Goal: Information Seeking & Learning: Learn about a topic

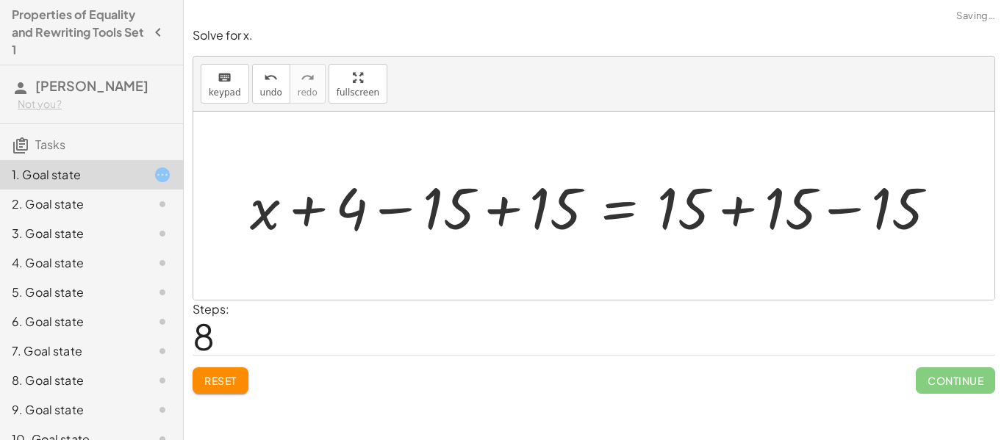
click at [239, 391] on button "Reset" at bounding box center [221, 381] width 56 height 26
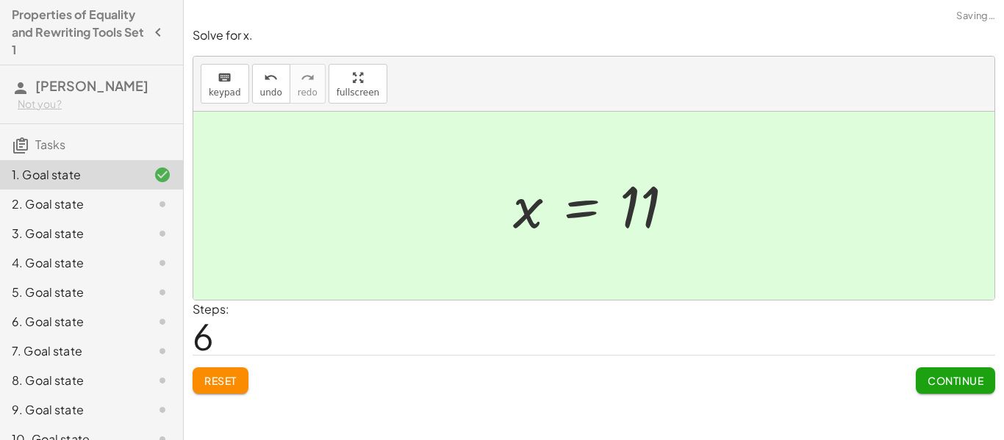
click at [961, 394] on button "Continue" at bounding box center [955, 381] width 79 height 26
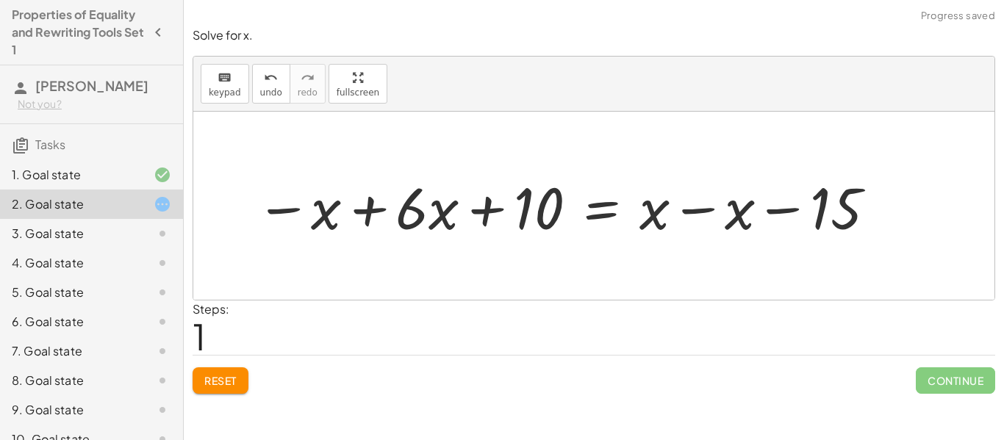
click at [245, 384] on button "Reset" at bounding box center [221, 381] width 56 height 26
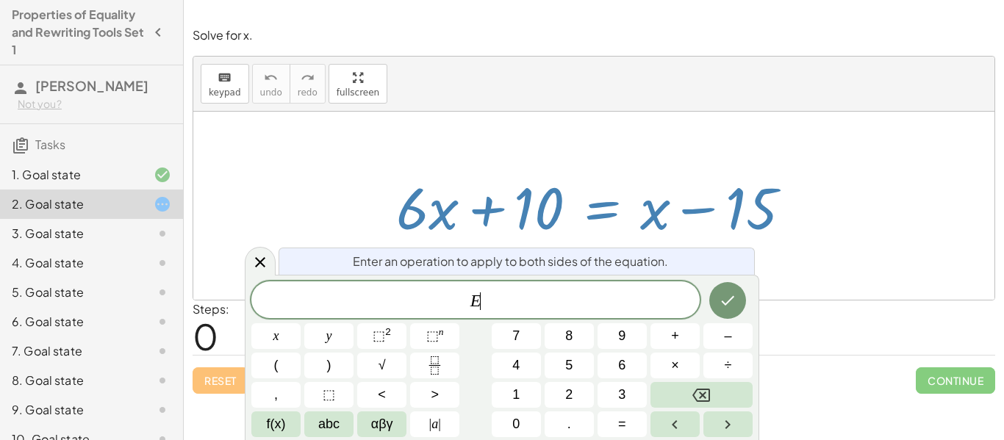
scroll to position [5, 0]
click at [141, 199] on div at bounding box center [150, 205] width 41 height 18
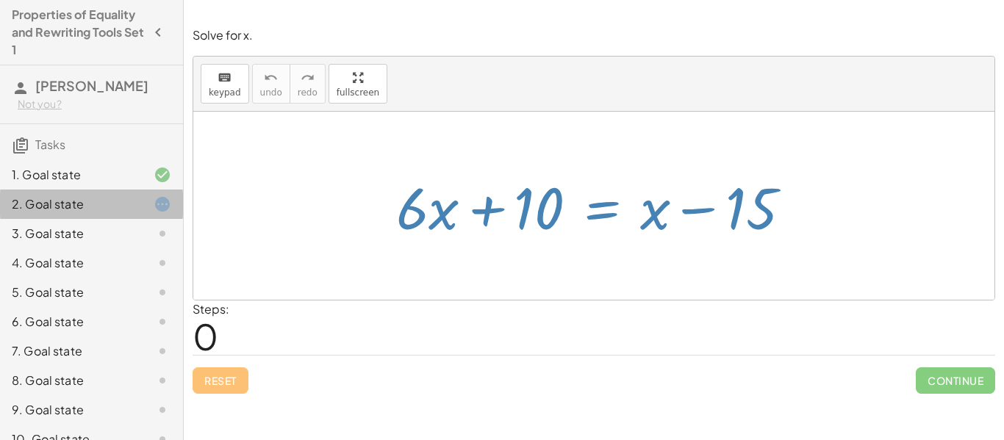
click at [149, 182] on div at bounding box center [150, 175] width 41 height 18
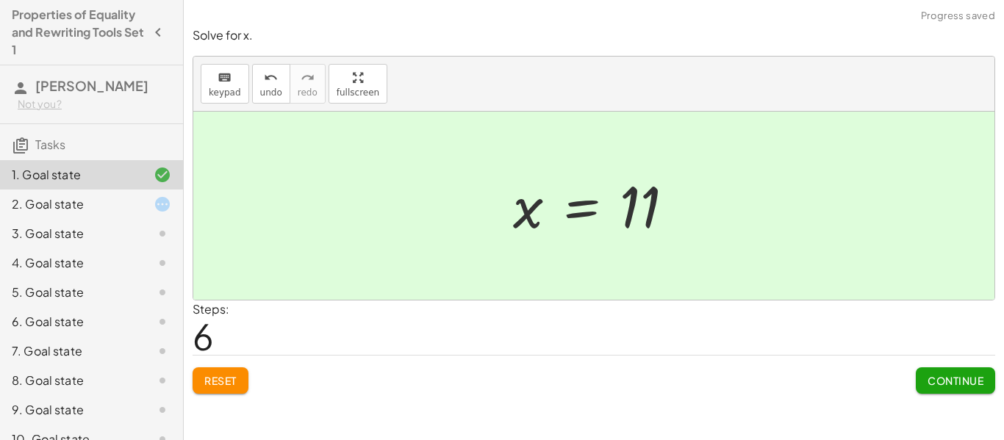
click at [160, 209] on icon at bounding box center [163, 205] width 18 height 18
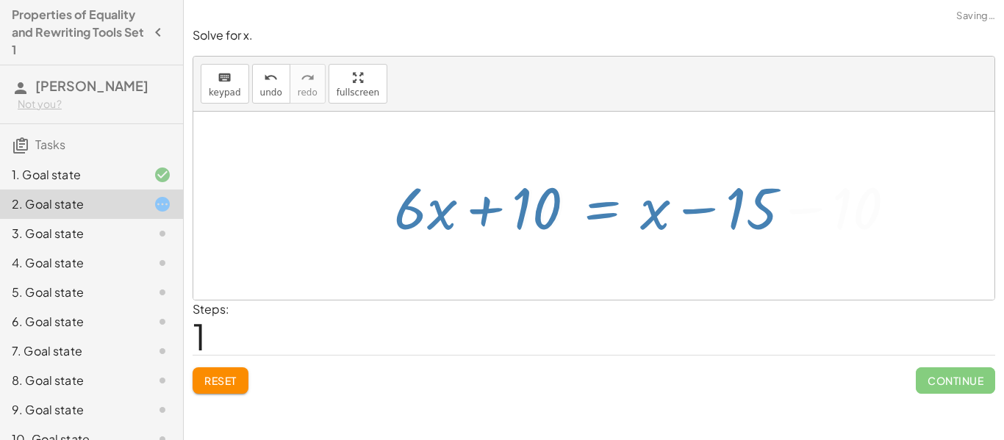
scroll to position [0, 0]
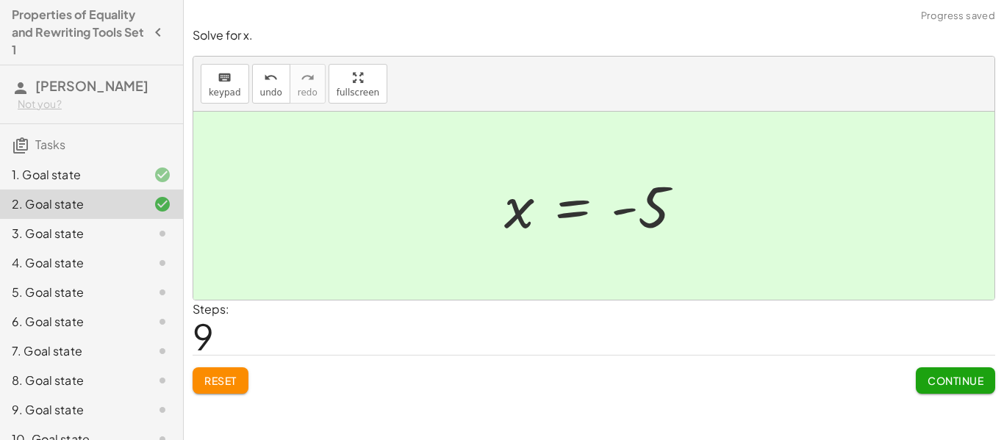
click at [950, 376] on span "Continue" at bounding box center [956, 380] width 56 height 13
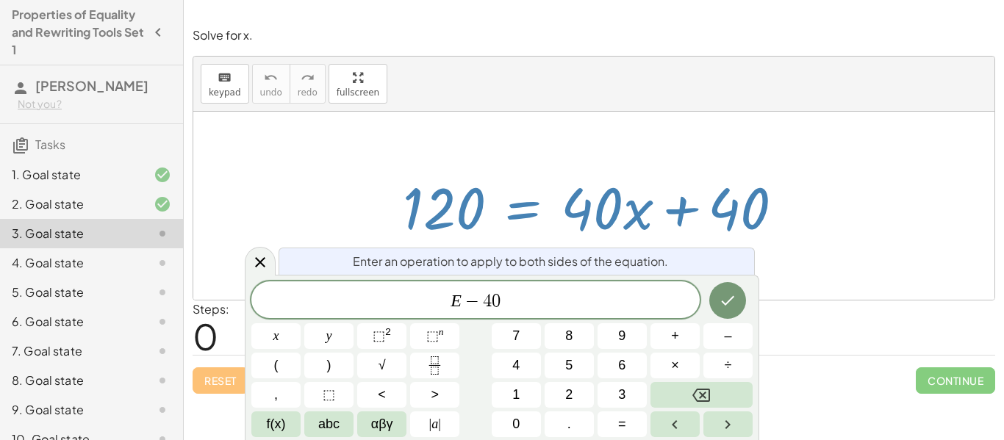
scroll to position [12, 0]
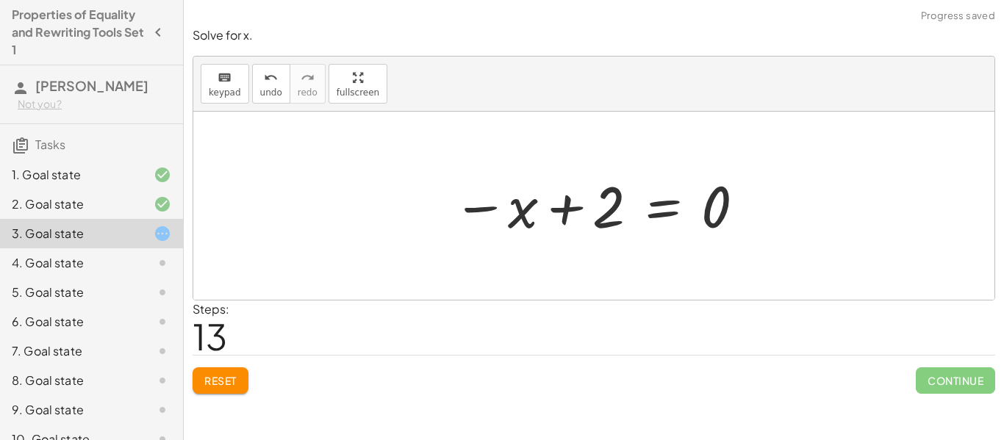
click at [248, 387] on button "Reset" at bounding box center [221, 381] width 56 height 26
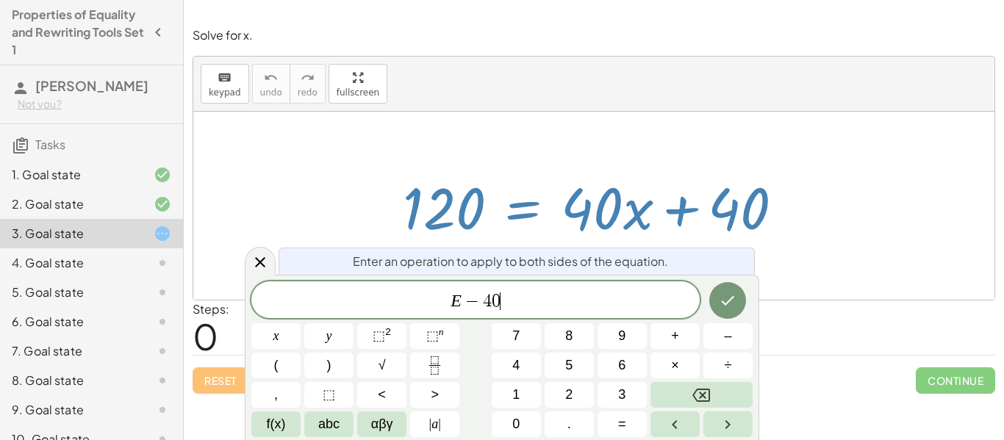
scroll to position [0, 0]
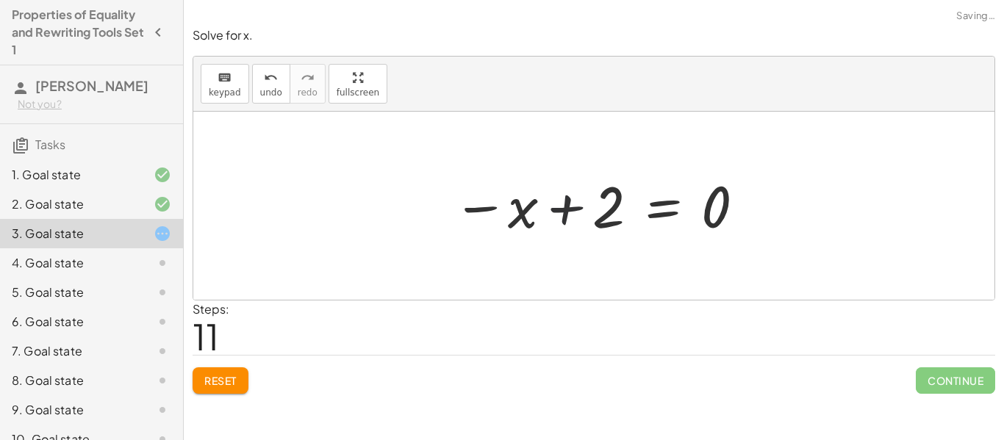
click at [235, 401] on div "Solve for x. keyboard keypad undo undo redo redo fullscreen 120 = + · 40 · x + …" at bounding box center [594, 210] width 820 height 384
click at [246, 387] on button "Reset" at bounding box center [221, 381] width 56 height 26
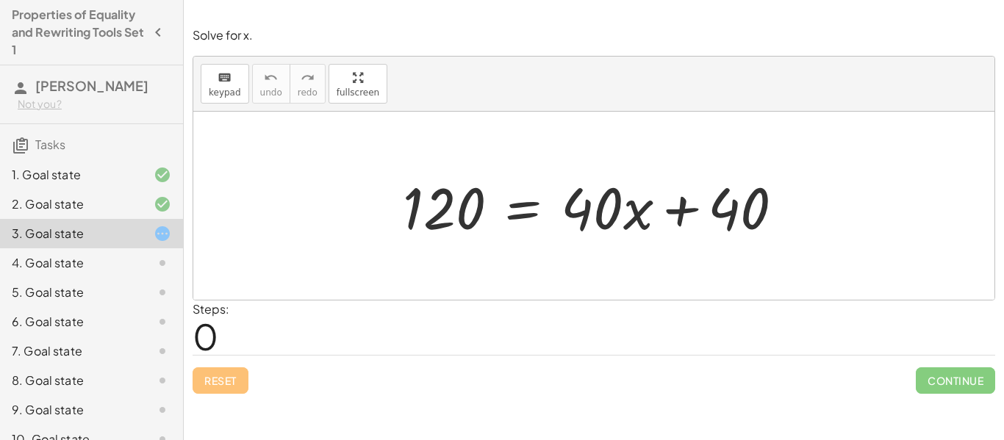
click at [667, 212] on div at bounding box center [599, 206] width 407 height 76
click at [520, 209] on div at bounding box center [599, 206] width 407 height 76
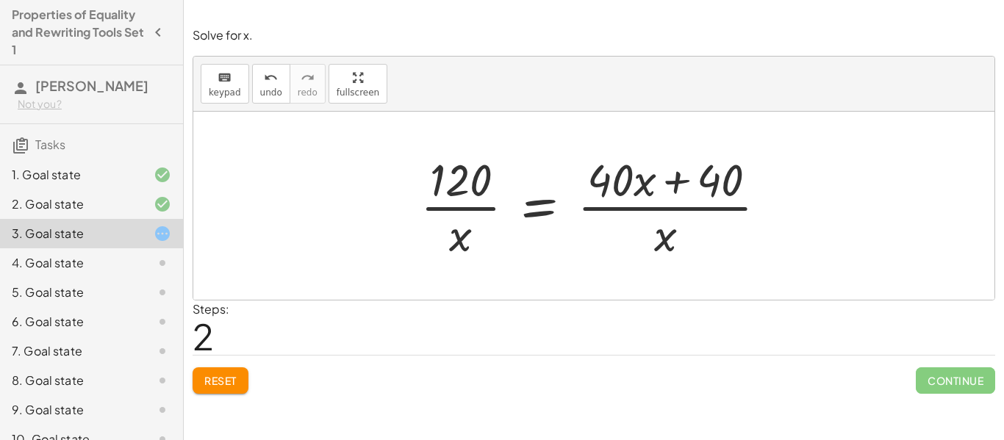
click at [245, 386] on button "Reset" at bounding box center [221, 381] width 56 height 26
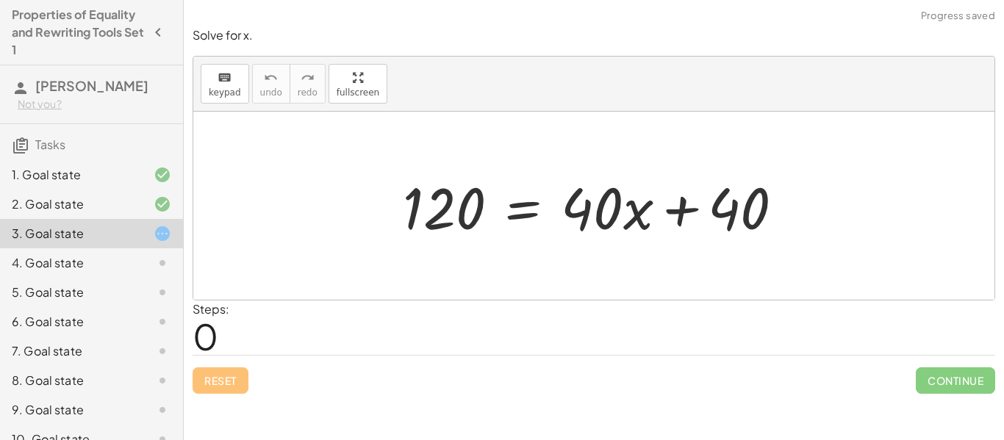
click at [90, 175] on div "1. Goal state" at bounding box center [71, 175] width 118 height 18
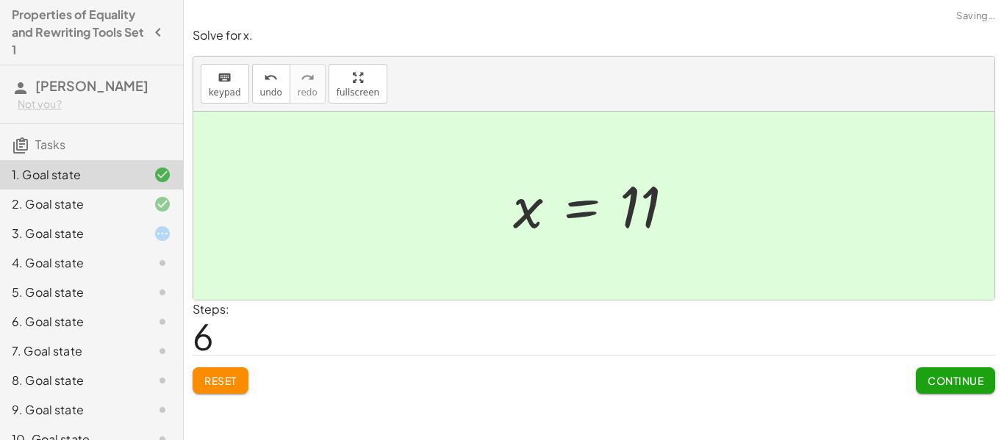
click at [98, 199] on div "2. Goal state" at bounding box center [71, 205] width 118 height 18
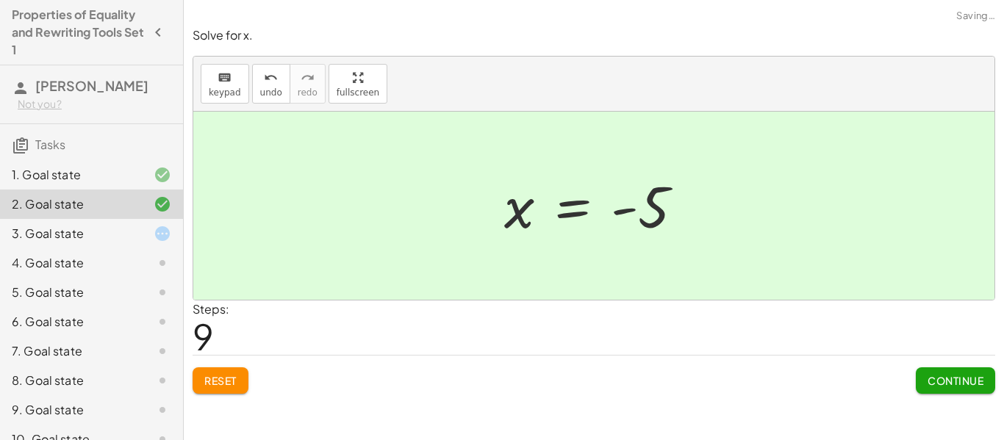
click at [111, 235] on div "3. Goal state" at bounding box center [71, 234] width 118 height 18
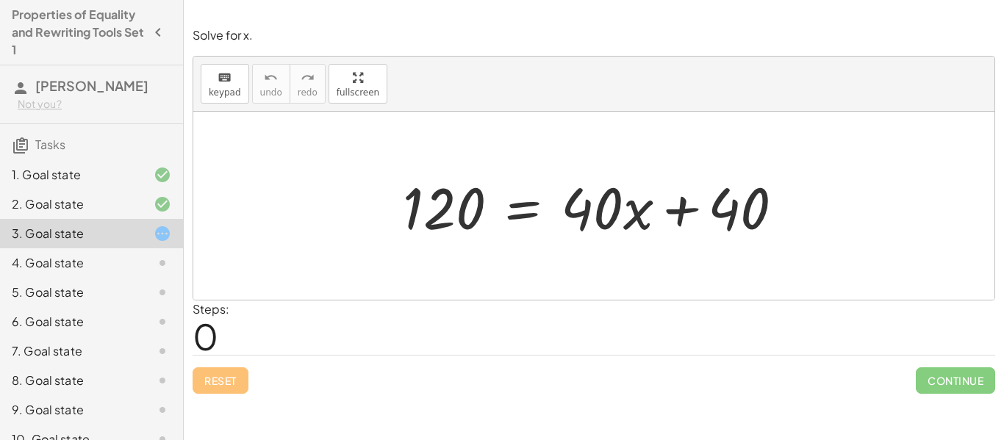
click at [130, 217] on div "2. Goal state" at bounding box center [91, 204] width 183 height 29
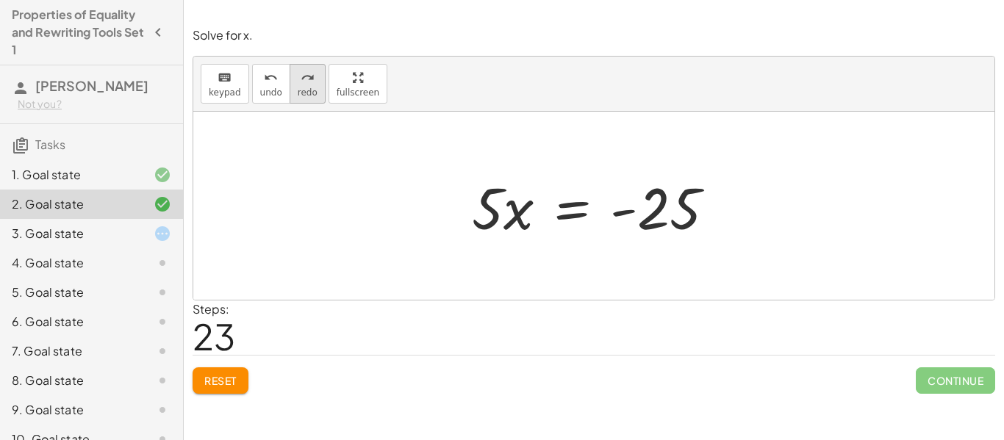
click at [290, 90] on button "redo redo" at bounding box center [308, 84] width 36 height 40
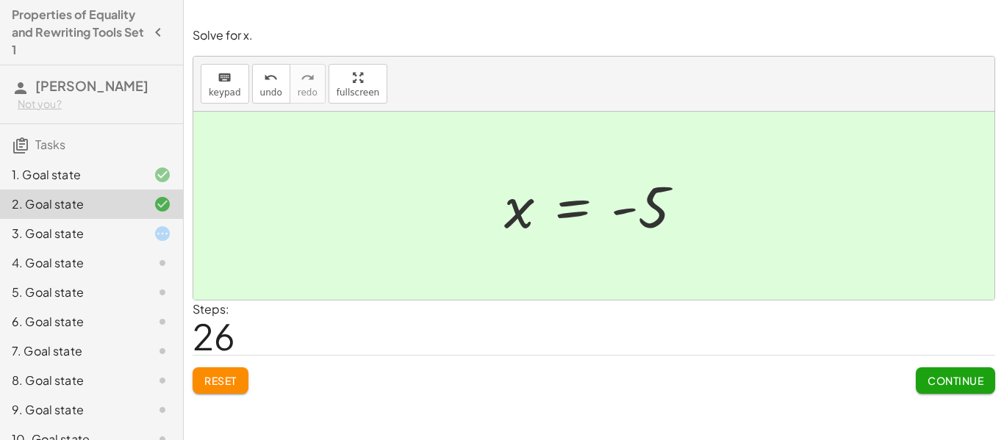
click at [87, 225] on div "3. Goal state" at bounding box center [71, 234] width 118 height 18
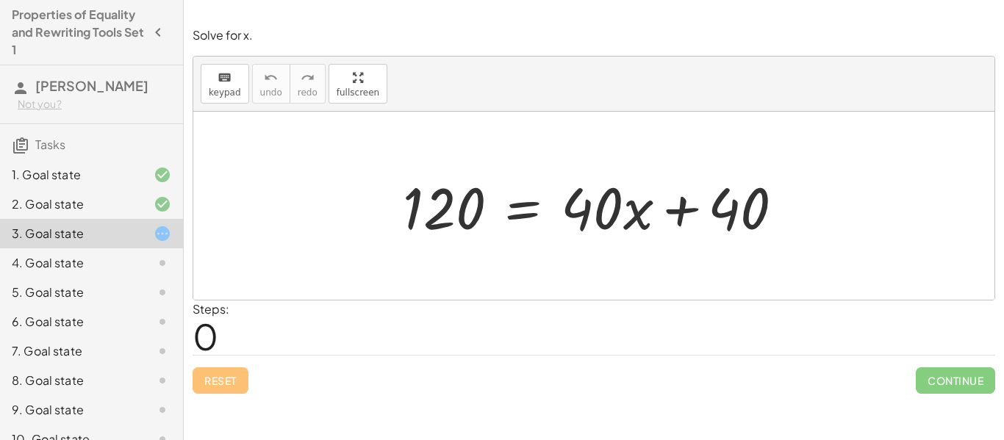
click at [683, 201] on div at bounding box center [599, 206] width 407 height 76
click at [533, 207] on div at bounding box center [599, 206] width 407 height 76
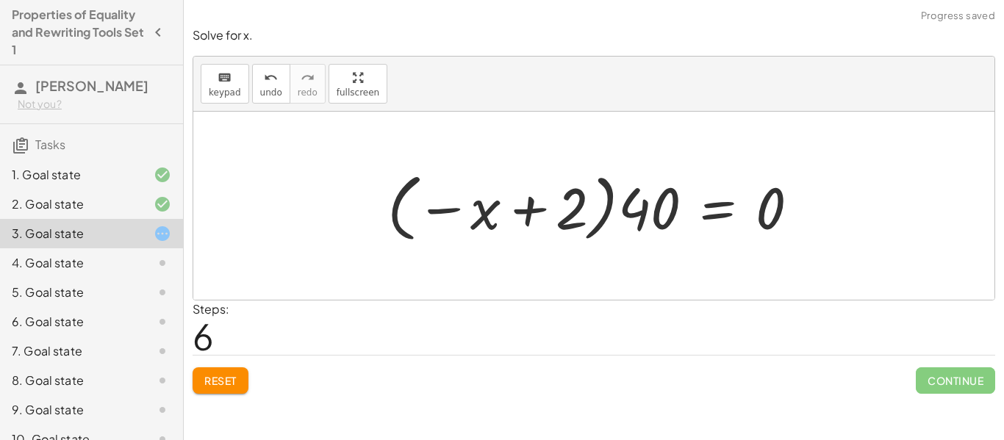
click at [246, 384] on button "Reset" at bounding box center [221, 381] width 56 height 26
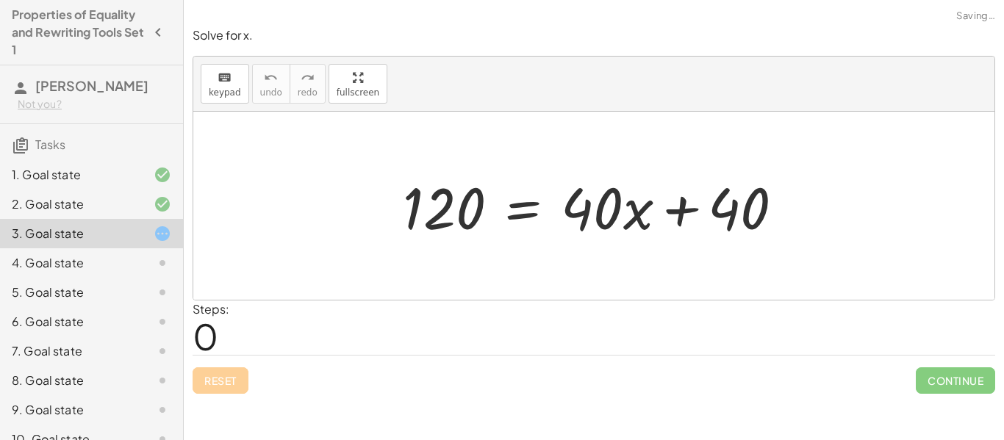
click at [233, 387] on div "Reset Continue" at bounding box center [594, 374] width 803 height 39
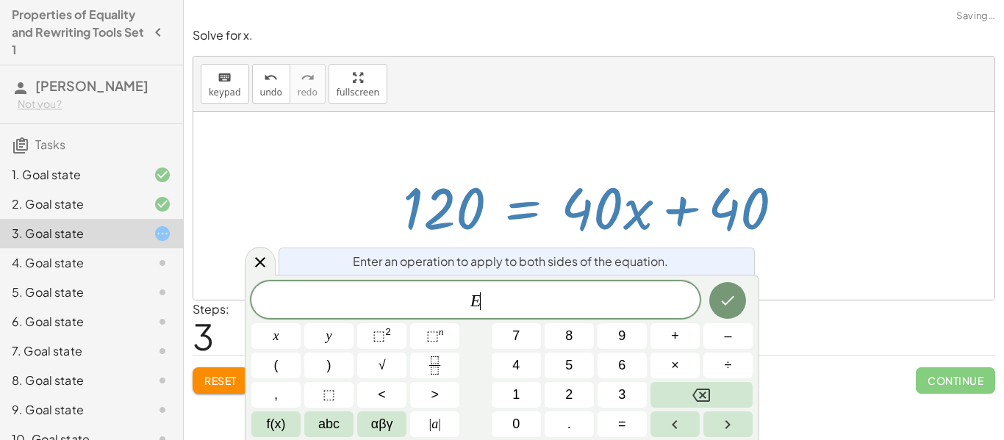
click at [738, 335] on button "–" at bounding box center [728, 336] width 49 height 26
click at [528, 369] on button "4" at bounding box center [516, 366] width 49 height 26
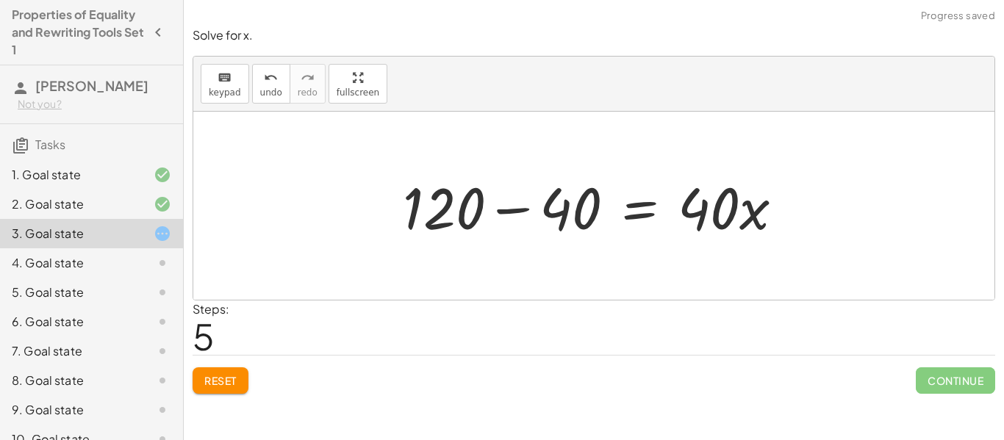
click at [510, 213] on div at bounding box center [599, 206] width 407 height 76
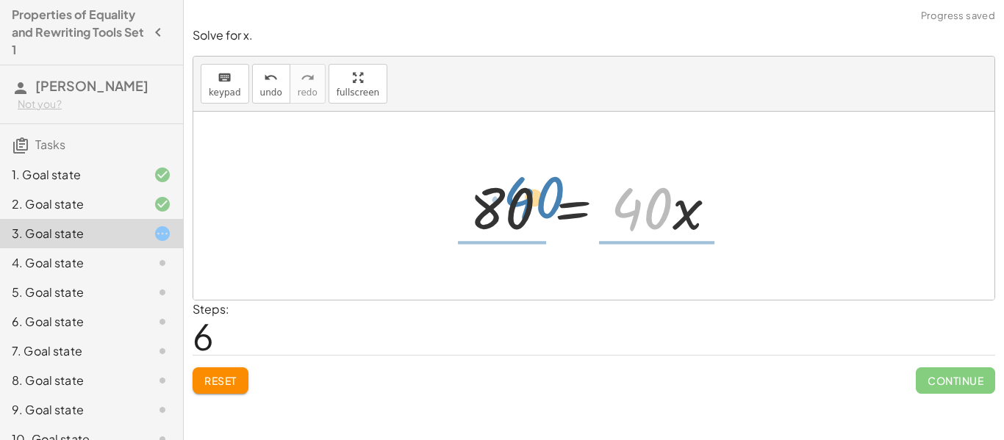
drag, startPoint x: 664, startPoint y: 201, endPoint x: 556, endPoint y: 190, distance: 108.6
click at [556, 190] on div at bounding box center [598, 206] width 273 height 76
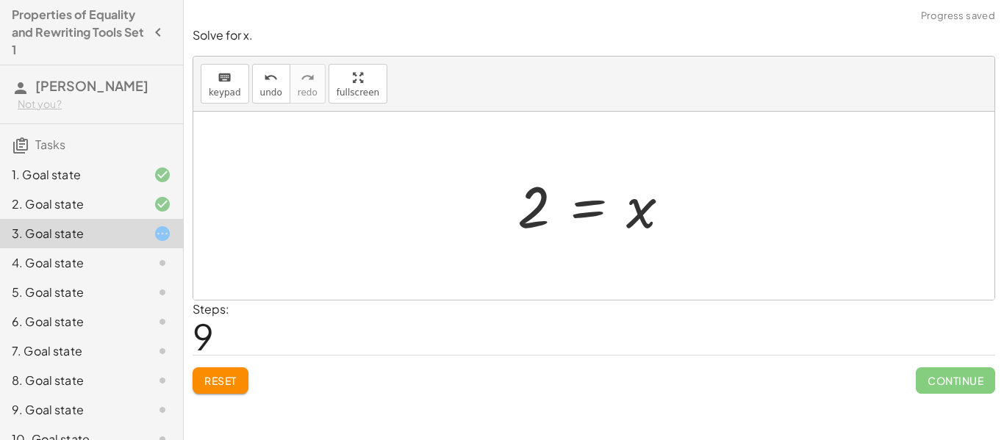
click at [967, 381] on span "Continue" at bounding box center [955, 381] width 79 height 26
click at [968, 386] on span "Continue" at bounding box center [955, 381] width 79 height 26
click at [949, 384] on span "Continue" at bounding box center [955, 381] width 79 height 26
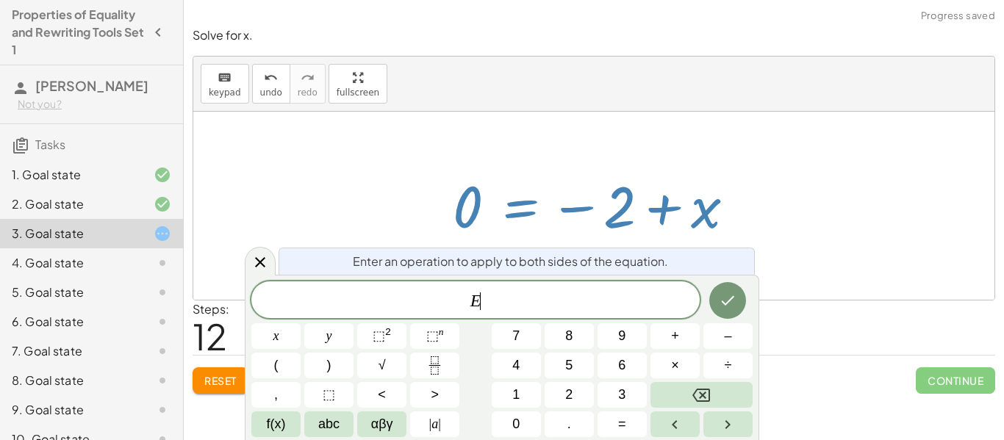
click at [218, 382] on span "Reset" at bounding box center [220, 380] width 32 height 13
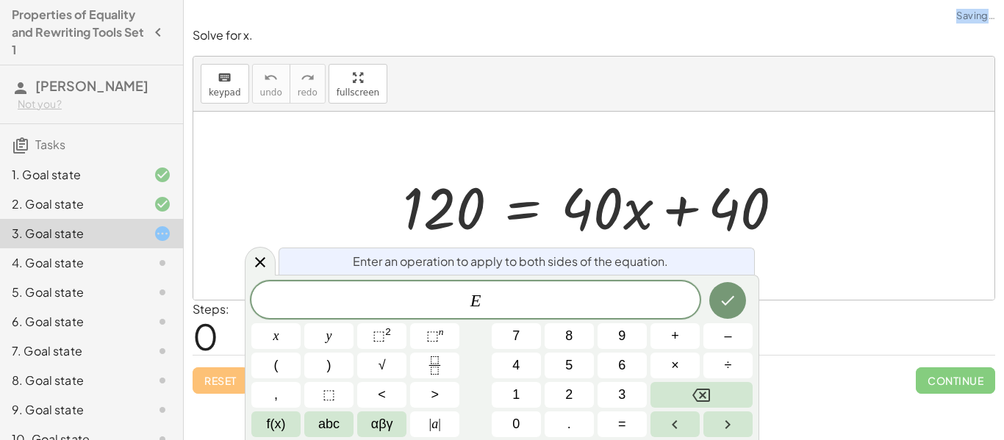
click at [216, 386] on div "Reset Continue" at bounding box center [594, 374] width 803 height 39
click at [257, 285] on div "E" at bounding box center [475, 300] width 448 height 37
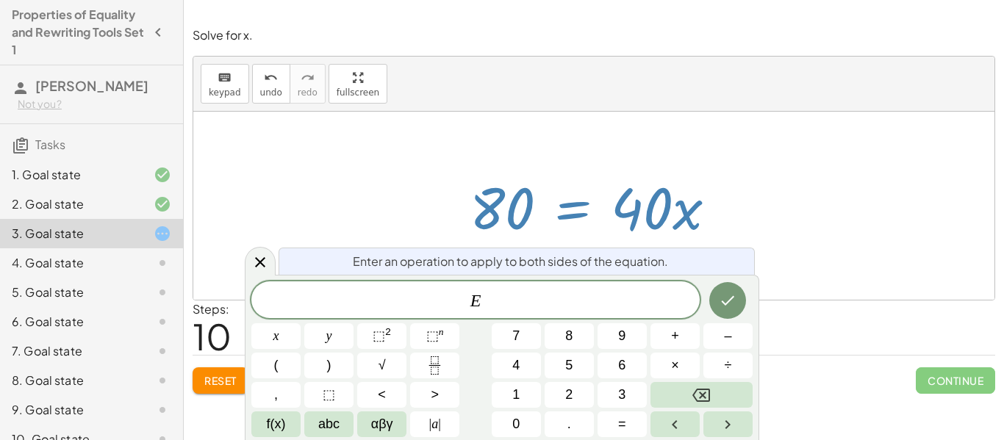
click at [226, 392] on button "Reset" at bounding box center [221, 381] width 56 height 26
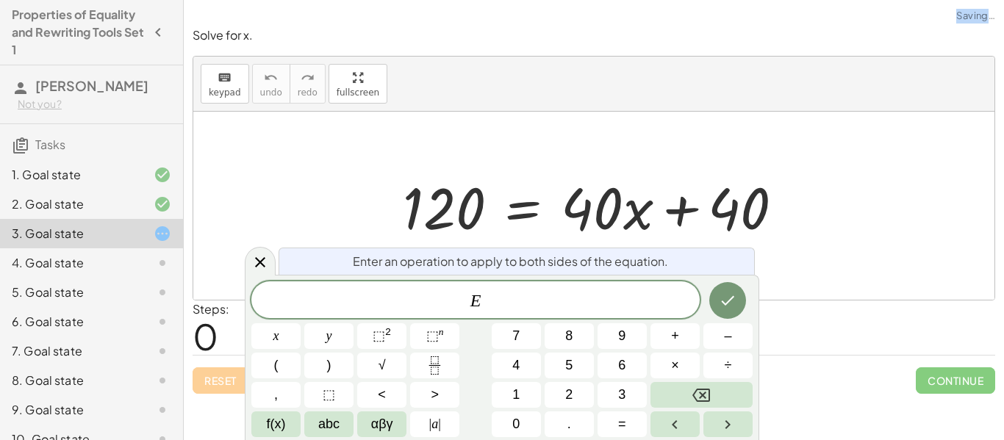
click at [226, 383] on div "Reset Continue" at bounding box center [594, 374] width 803 height 39
click at [269, 268] on div at bounding box center [260, 261] width 31 height 29
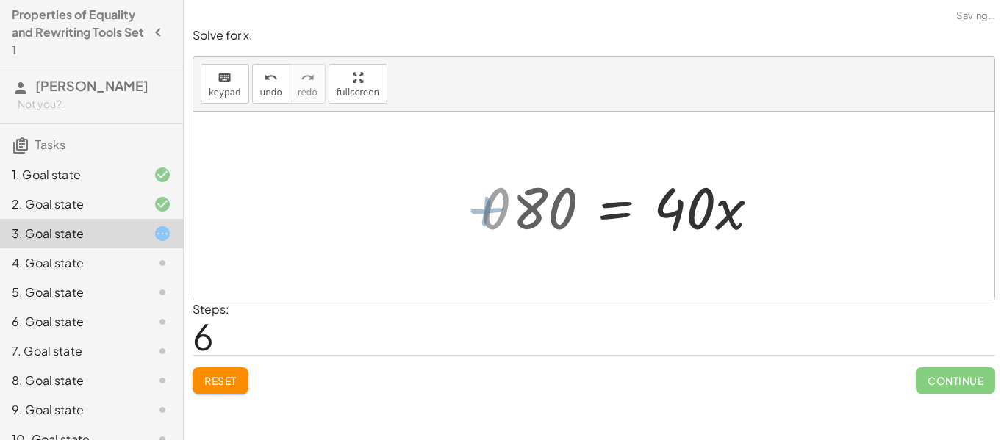
click at [496, 217] on div "120 = + · 40 · x + 40 + 120 − 120 = + · 40 · x + 40 − 120 0 = + · 40 · x + 40 −…" at bounding box center [636, 206] width 292 height 83
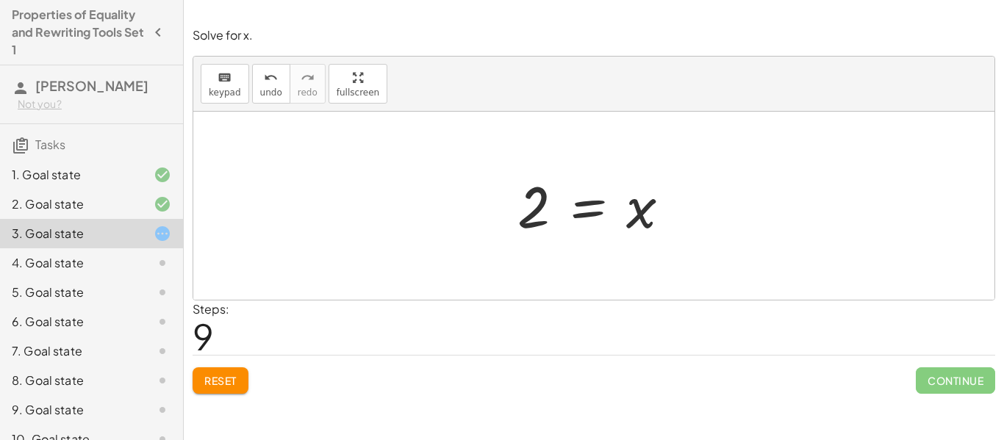
click at [104, 270] on div "4. Goal state" at bounding box center [71, 263] width 118 height 18
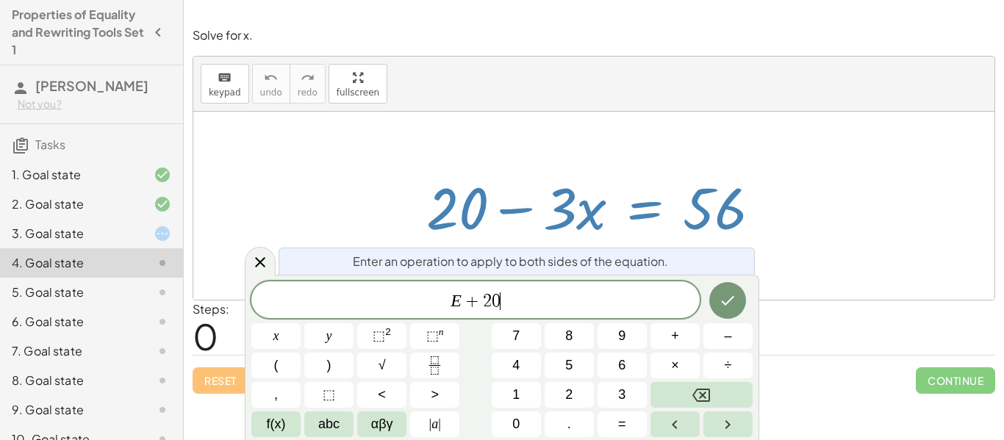
click at [729, 307] on icon "Done" at bounding box center [728, 301] width 18 height 18
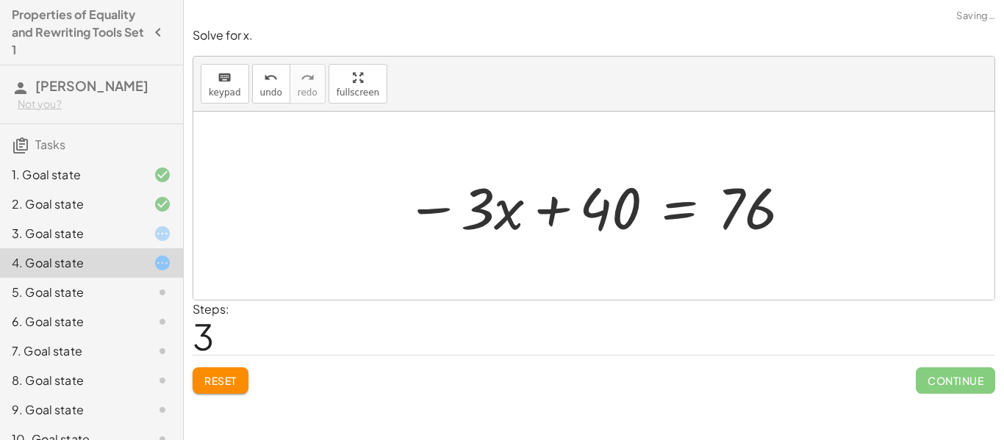
click at [216, 387] on span "Reset" at bounding box center [220, 380] width 32 height 13
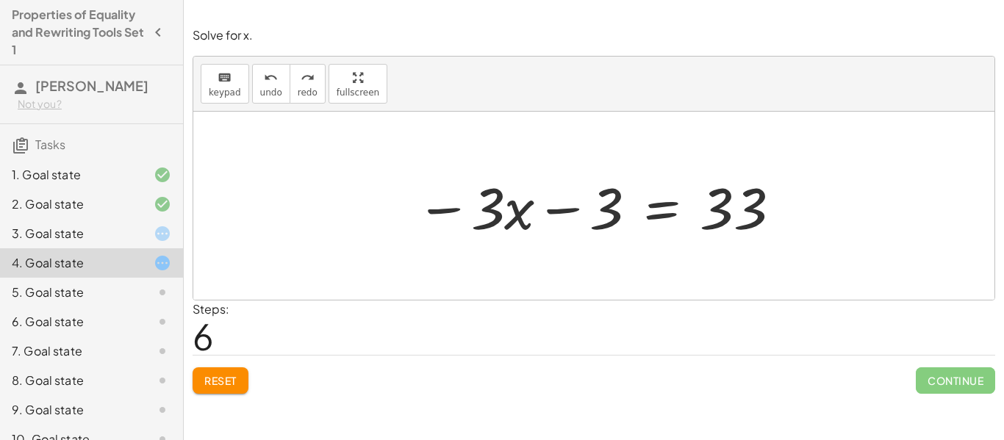
click at [213, 387] on span "Reset" at bounding box center [220, 380] width 32 height 13
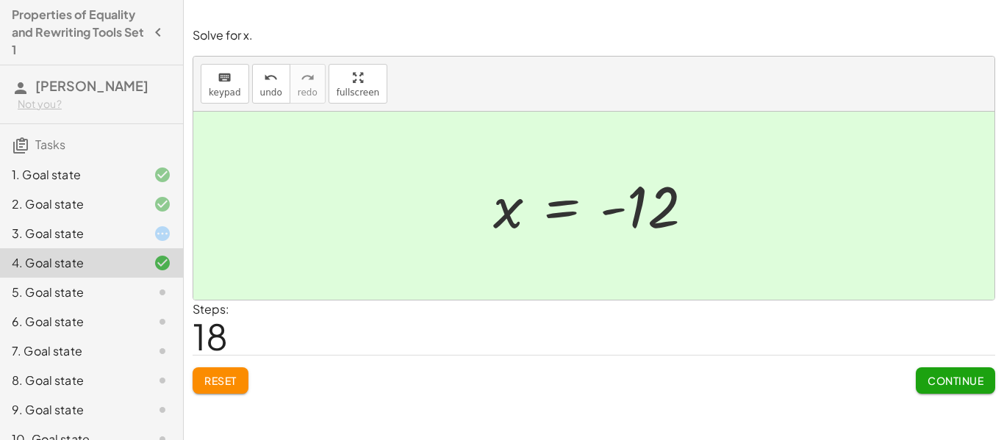
click at [155, 294] on icon at bounding box center [163, 293] width 18 height 18
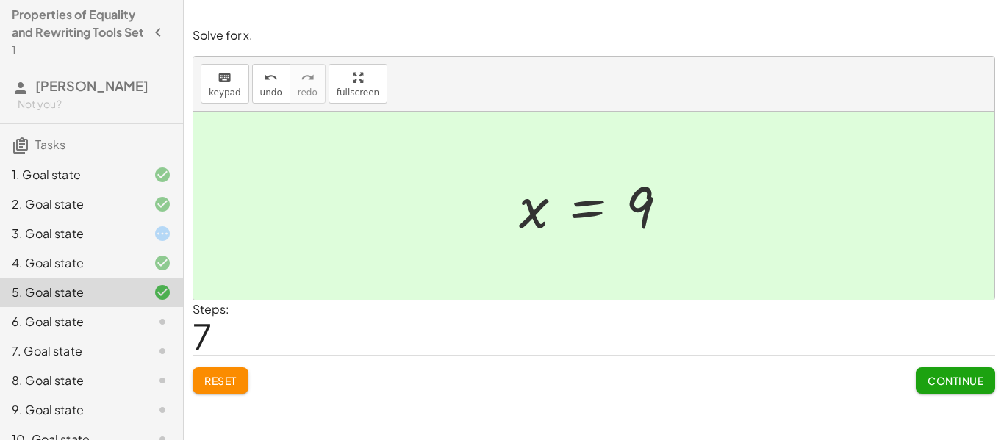
click at [171, 324] on div "6. Goal state" at bounding box center [91, 321] width 183 height 29
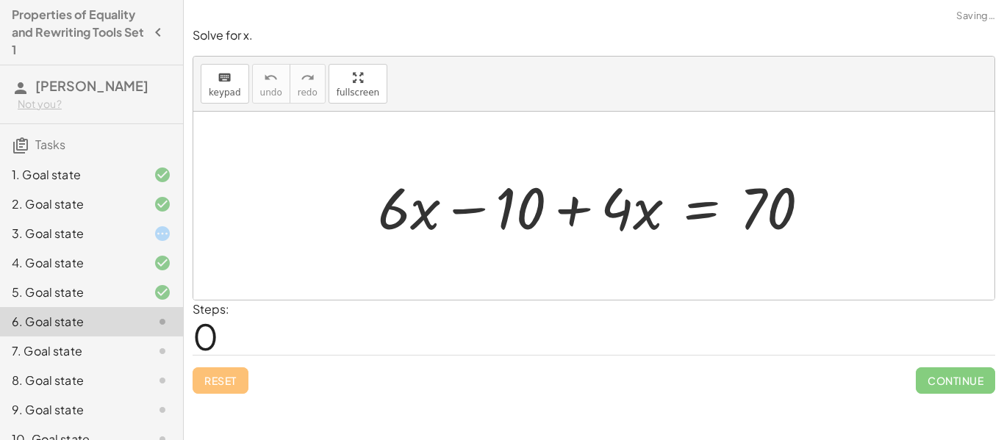
click at [152, 323] on div at bounding box center [150, 322] width 41 height 18
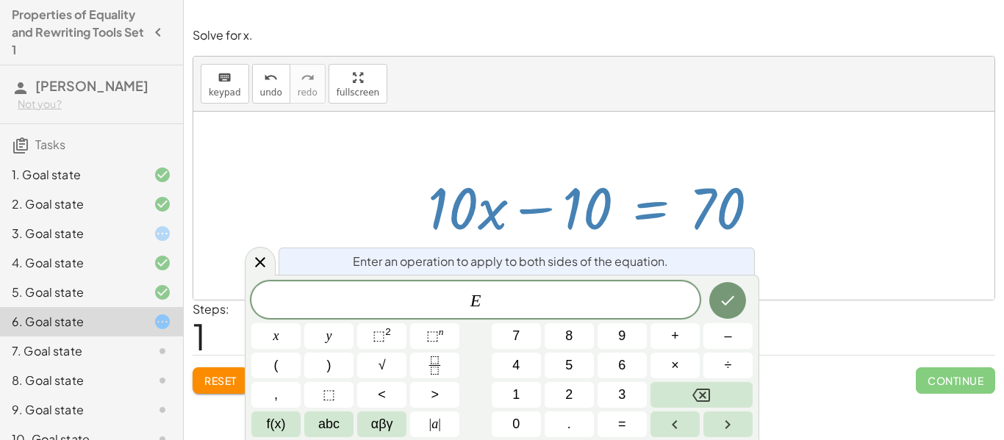
click at [681, 339] on button "+" at bounding box center [675, 336] width 49 height 26
click at [534, 401] on button "1" at bounding box center [516, 395] width 49 height 26
click at [520, 426] on button "0" at bounding box center [516, 425] width 49 height 26
click at [730, 305] on icon "Done" at bounding box center [728, 301] width 18 height 18
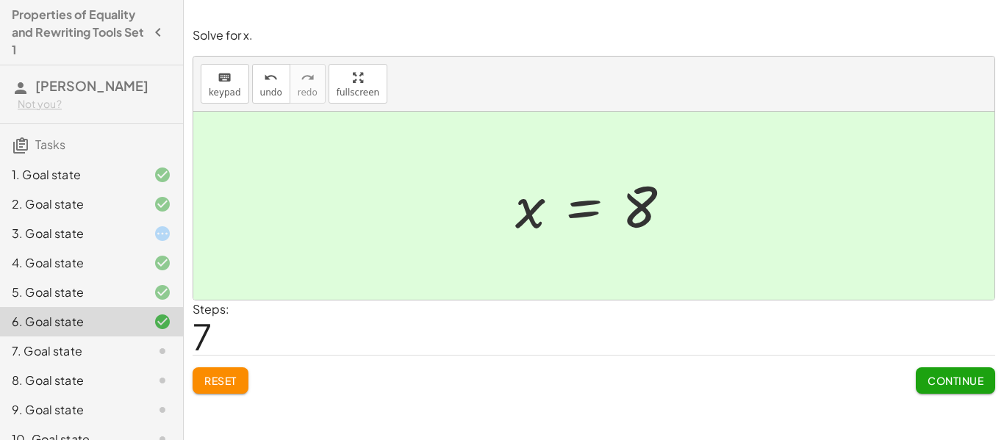
click at [938, 383] on span "Continue" at bounding box center [956, 380] width 56 height 13
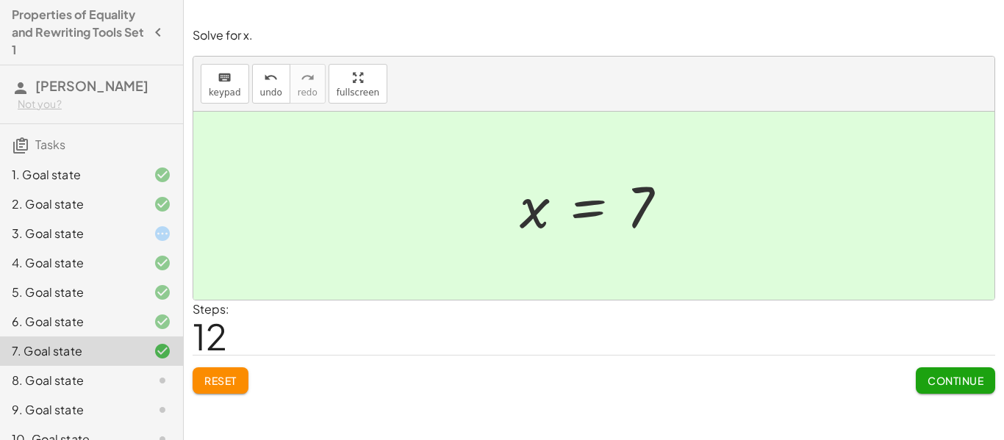
click at [146, 386] on div at bounding box center [150, 381] width 41 height 18
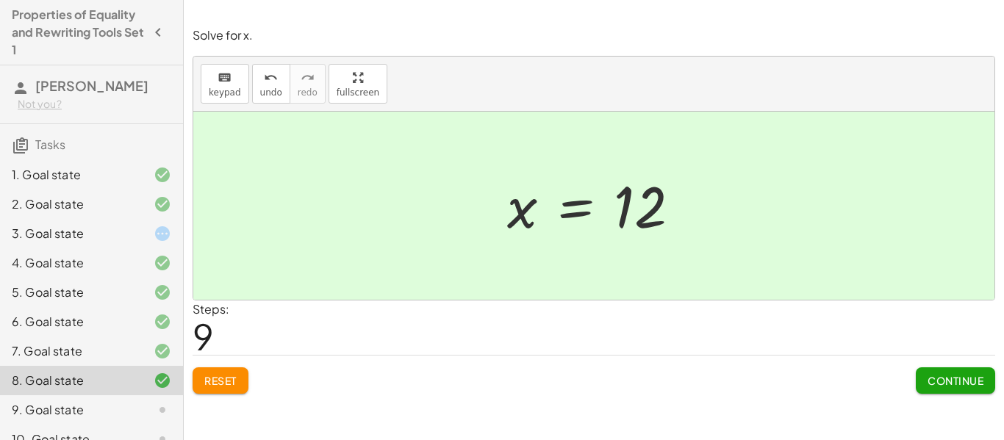
click at [99, 418] on div "9. Goal state" at bounding box center [71, 410] width 118 height 18
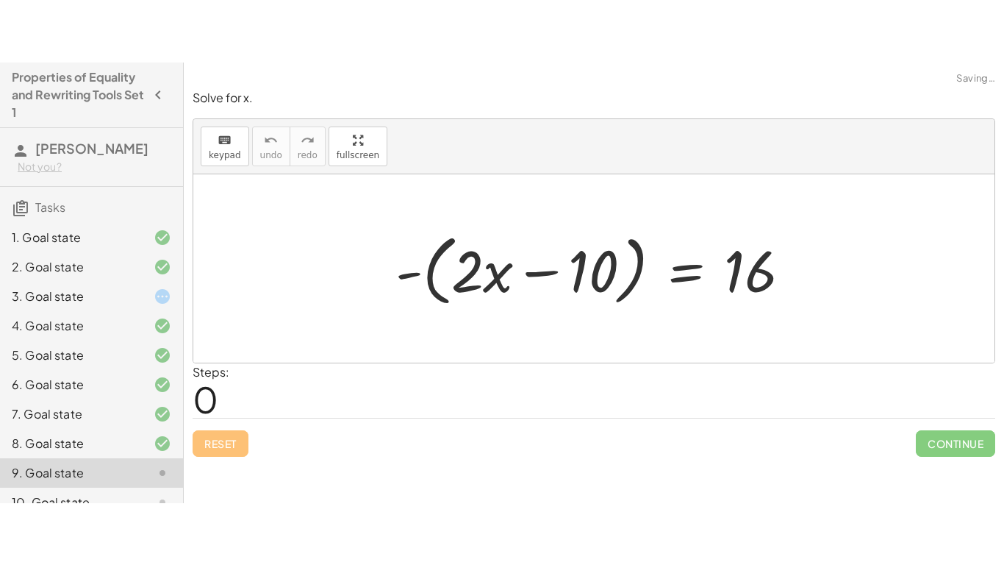
scroll to position [79, 0]
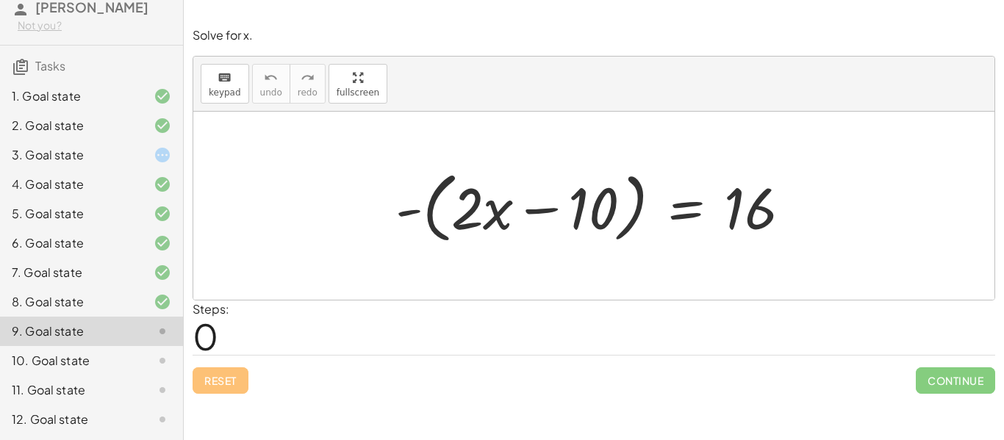
click at [113, 296] on div "8. Goal state" at bounding box center [71, 302] width 118 height 18
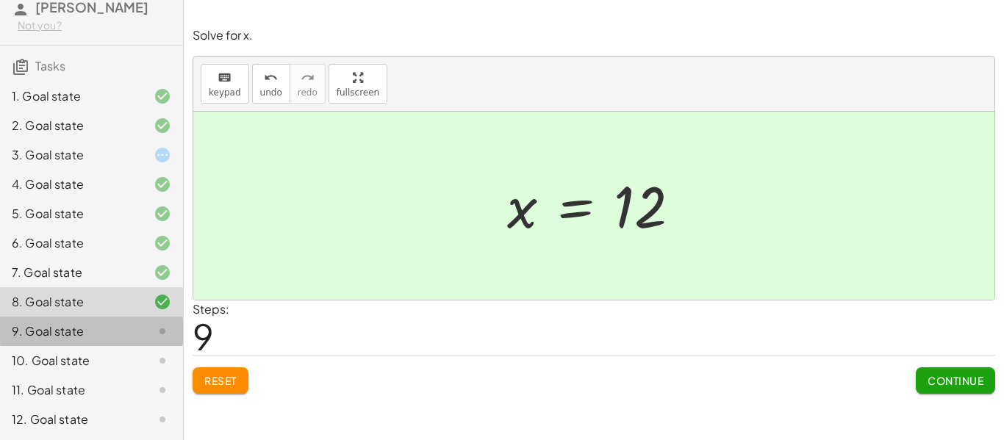
click at [86, 335] on div "9. Goal state" at bounding box center [71, 332] width 118 height 18
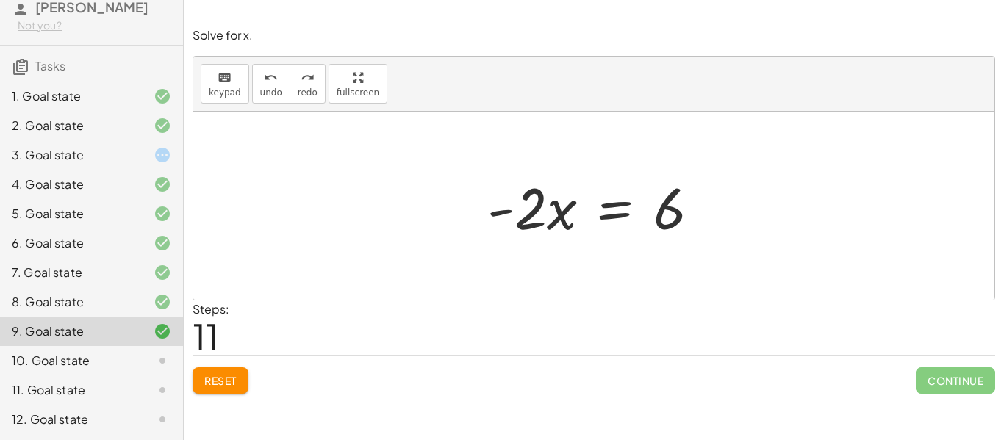
click at [90, 229] on div "6. Goal state" at bounding box center [91, 243] width 183 height 29
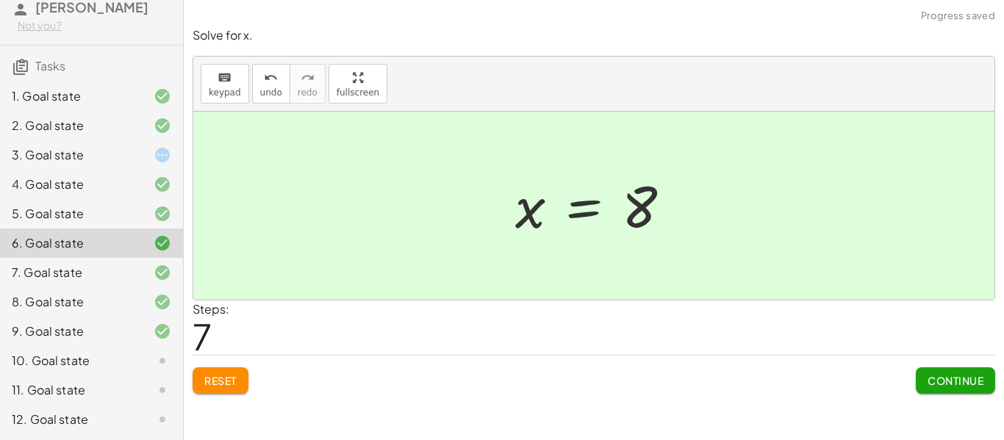
click at [121, 212] on div "5. Goal state" at bounding box center [71, 214] width 118 height 18
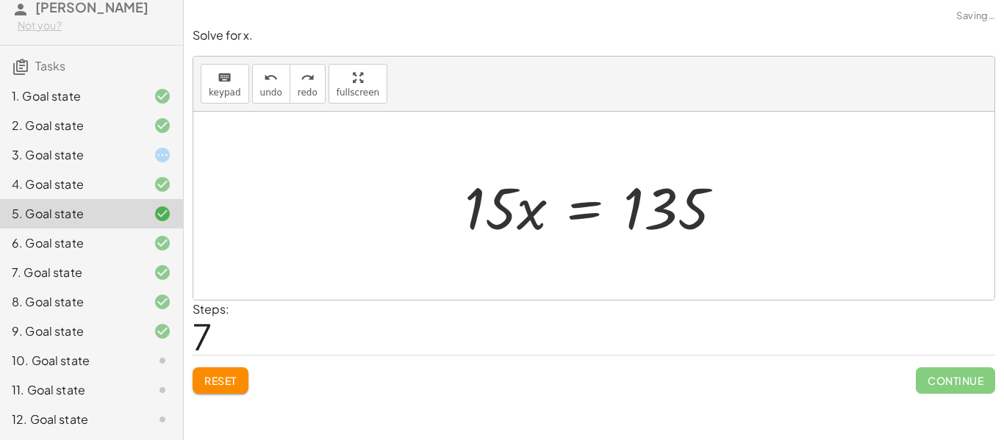
click at [128, 373] on div "10. Goal state" at bounding box center [91, 360] width 183 height 29
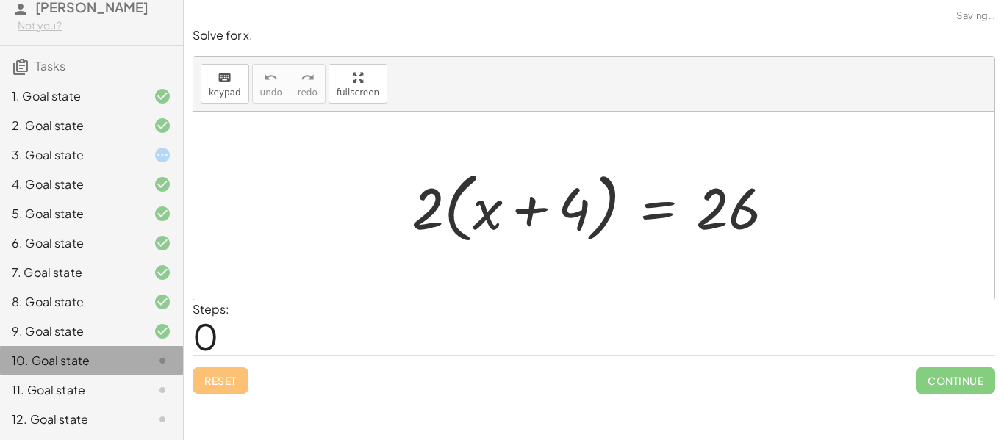
click at [143, 338] on div at bounding box center [150, 332] width 41 height 18
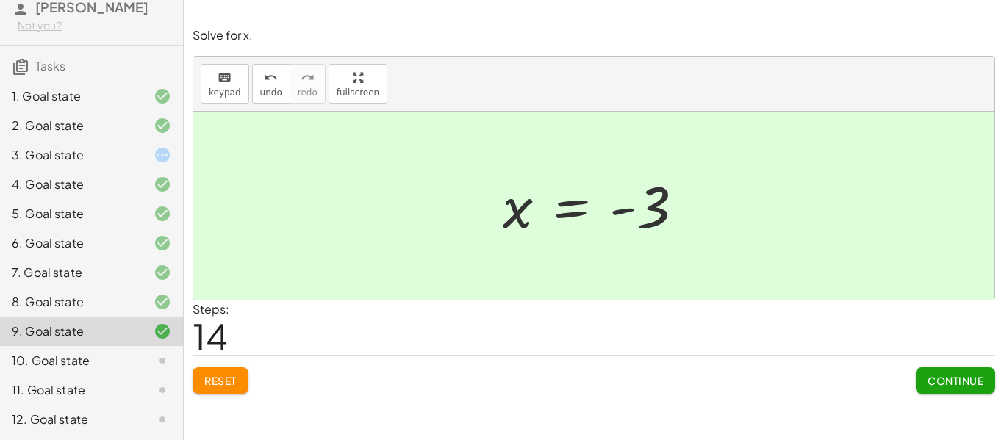
click at [162, 364] on icon at bounding box center [163, 361] width 18 height 18
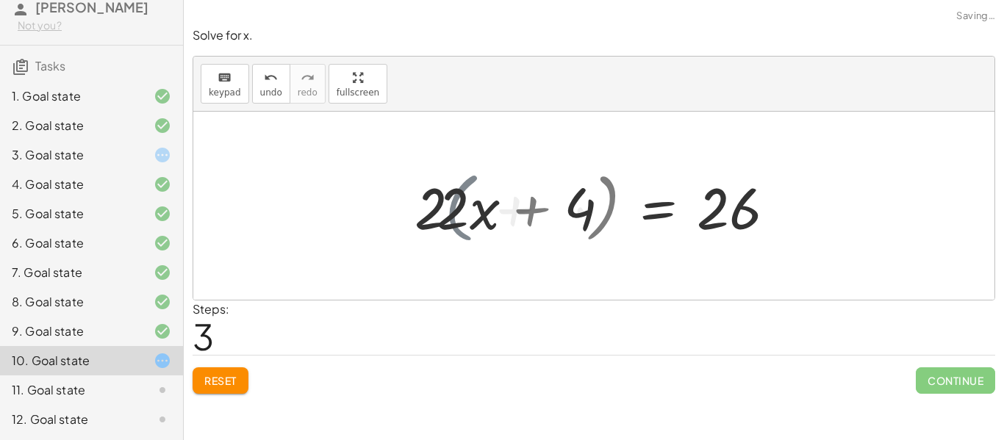
click at [462, 246] on div "· 2 · ( + x + 4 ) = 26 · ( + x + 4 ) · 2 = 26 · 2 · ( + x + 4 ) = 26 + · 2 · + …" at bounding box center [600, 206] width 396 height 83
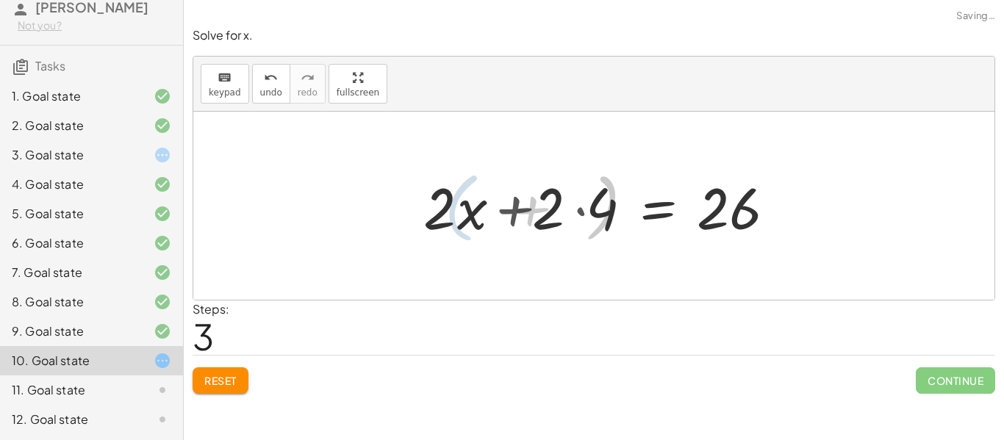
click at [458, 246] on div "· 2 · ( + x + 4 ) = 26 · ( + x + 4 ) · 2 = 26 · 2 · ( + x + 4 ) = 26 + · 2 · + …" at bounding box center [600, 206] width 396 height 83
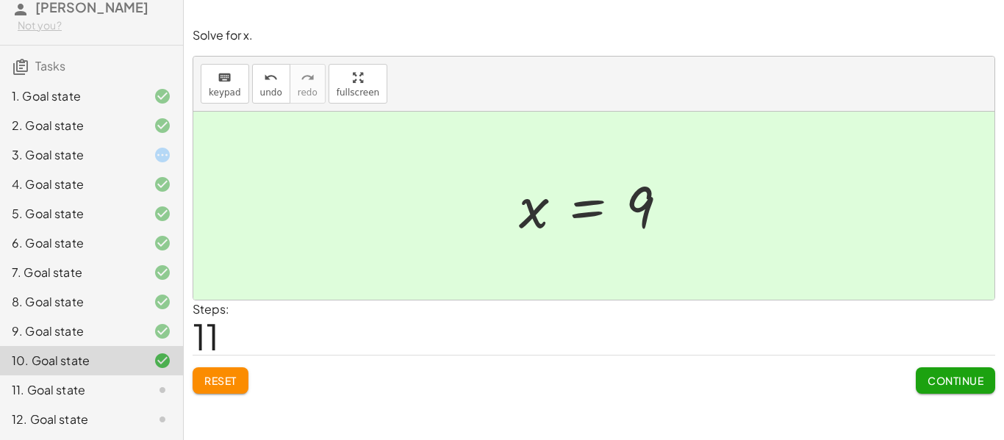
click at [151, 395] on div at bounding box center [150, 391] width 41 height 18
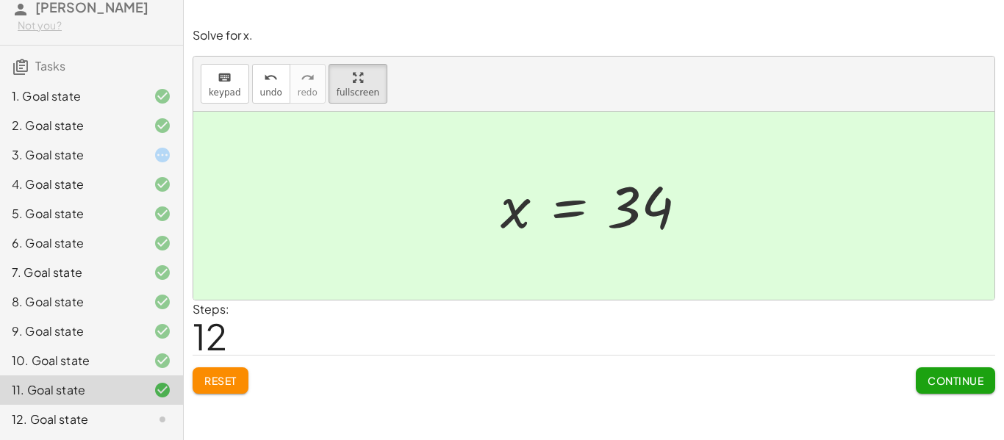
click at [132, 418] on div at bounding box center [150, 420] width 41 height 18
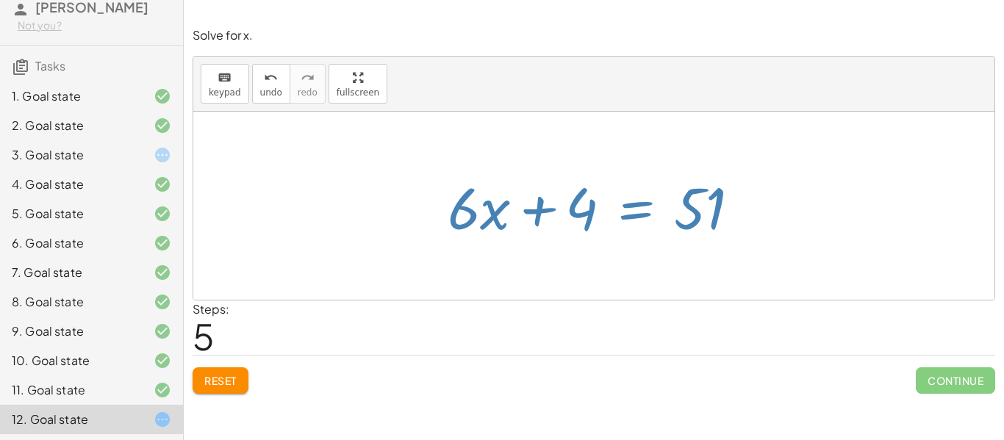
click at [865, 92] on div "keyboard keypad undo [PERSON_NAME] redo fullscreen" at bounding box center [593, 84] width 801 height 55
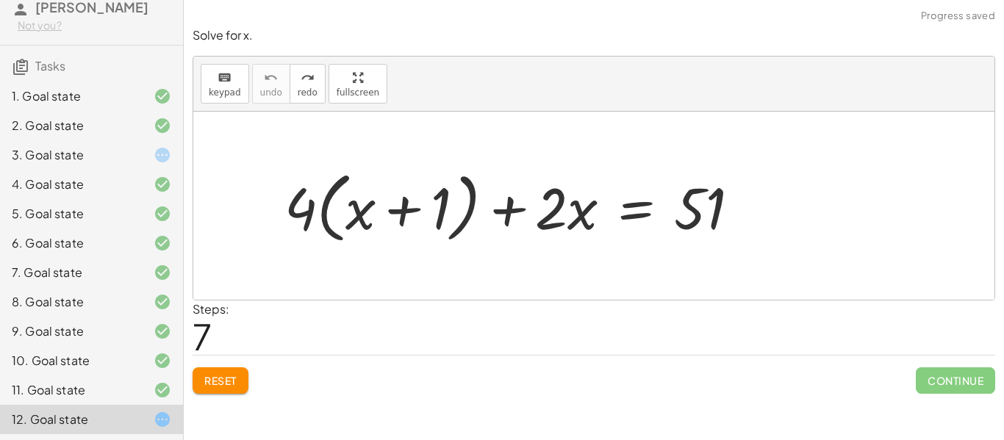
click at [232, 382] on span "Reset" at bounding box center [220, 380] width 32 height 13
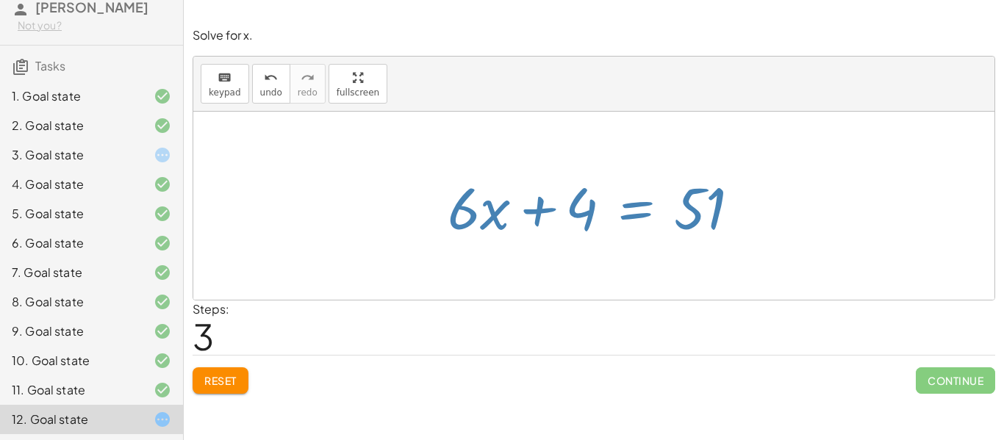
click at [1001, 386] on div "Solve for x. keyboard keypad undo undo redo redo fullscreen + · 4 · ( + x + 1 )…" at bounding box center [594, 210] width 820 height 384
click at [975, 387] on span "Continue" at bounding box center [955, 381] width 79 height 26
click at [963, 392] on span "Continue" at bounding box center [955, 381] width 79 height 26
click at [956, 384] on span "Continue" at bounding box center [955, 381] width 79 height 26
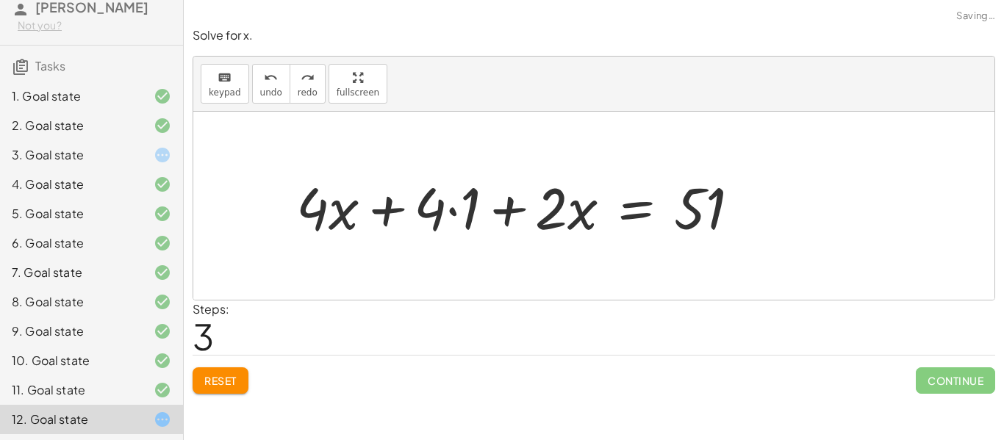
click at [235, 393] on button "Reset" at bounding box center [221, 381] width 56 height 26
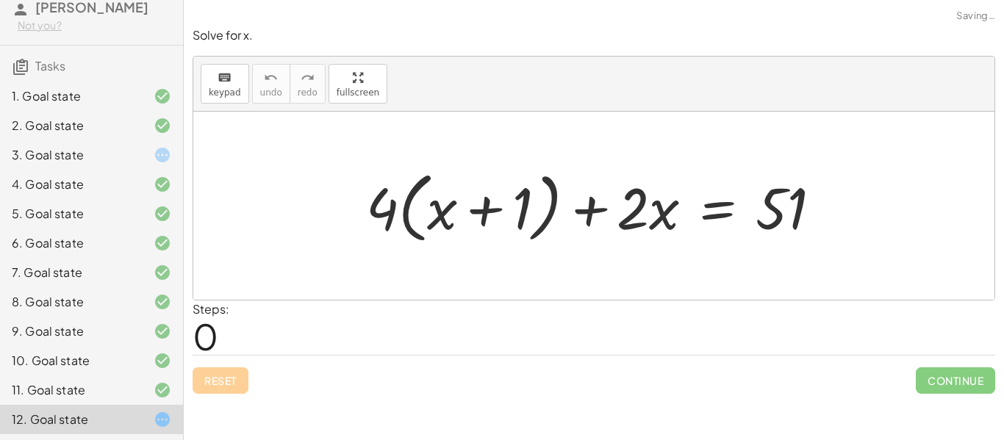
click at [227, 395] on div "Solve for x. keyboard keypad undo undo redo redo fullscreen + · 4 · ( + x + 1 )…" at bounding box center [594, 210] width 820 height 384
